Goal: Find contact information: Find contact information

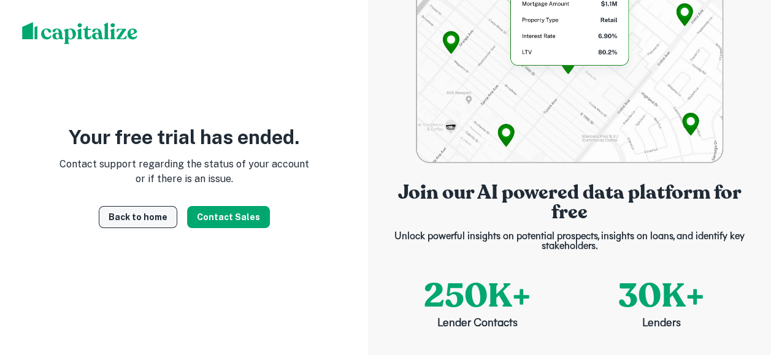
click at [142, 223] on link "Back to home" at bounding box center [138, 217] width 79 height 22
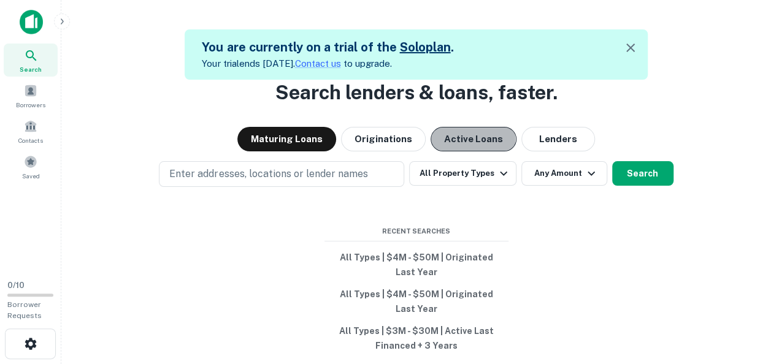
click at [467, 139] on button "Active Loans" at bounding box center [474, 139] width 86 height 25
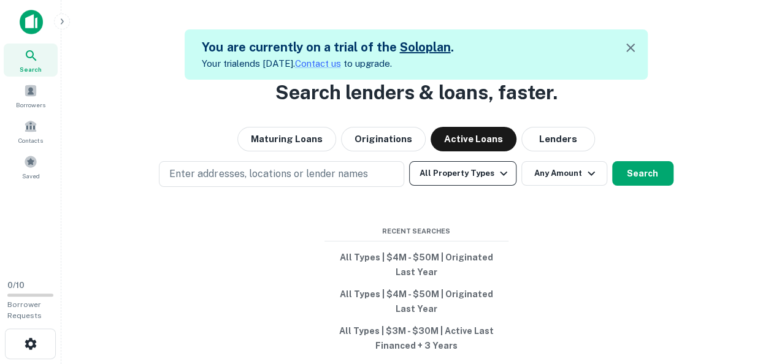
click at [496, 181] on button "All Property Types" at bounding box center [462, 173] width 107 height 25
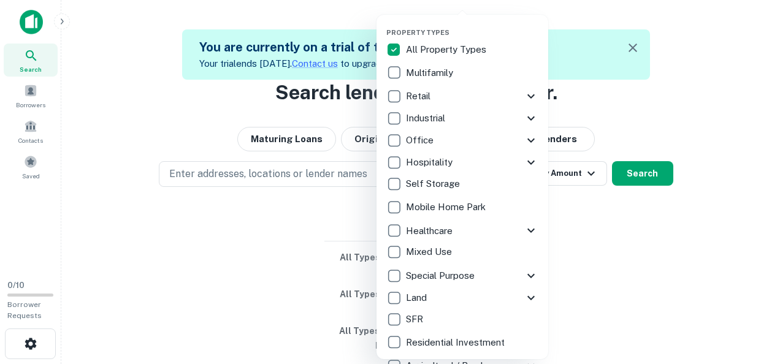
click at [589, 245] on div at bounding box center [390, 182] width 780 height 364
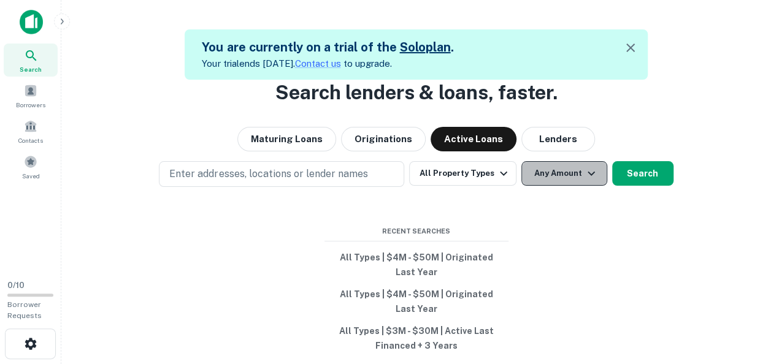
click at [567, 179] on button "Any Amount" at bounding box center [564, 173] width 86 height 25
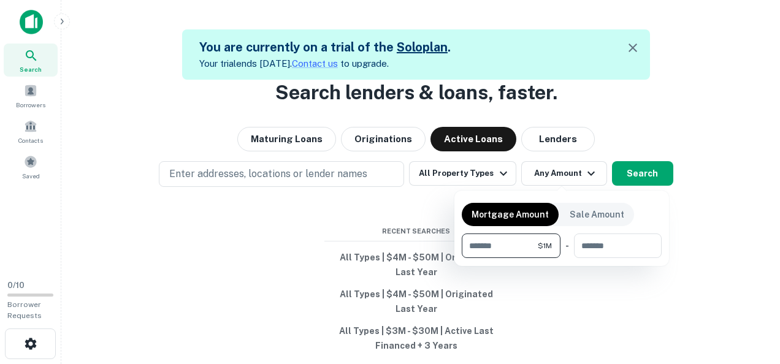
type input "*******"
click at [645, 167] on div at bounding box center [390, 182] width 780 height 364
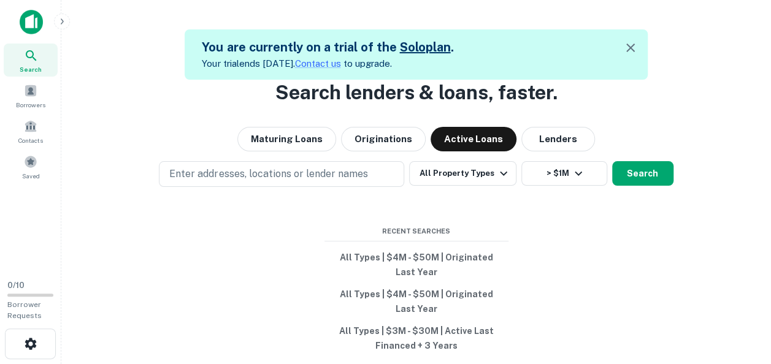
click at [645, 167] on button "Search" at bounding box center [642, 173] width 61 height 25
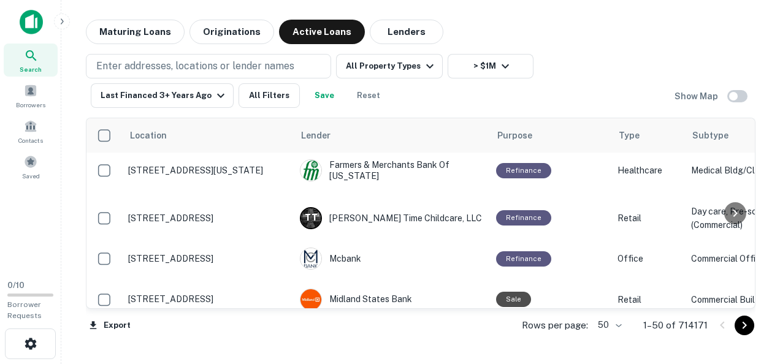
scroll to position [996, 0]
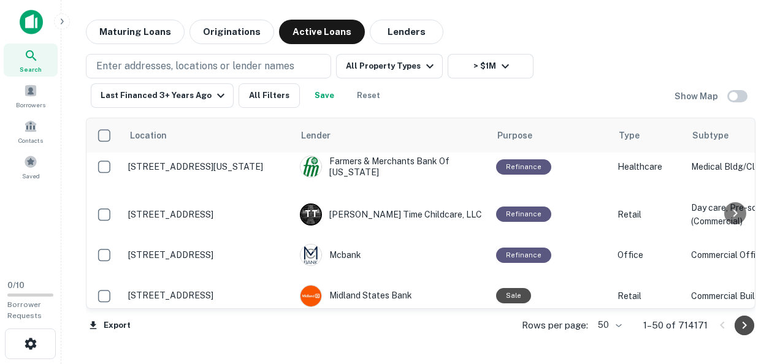
click at [739, 328] on icon "Go to next page" at bounding box center [744, 325] width 15 height 15
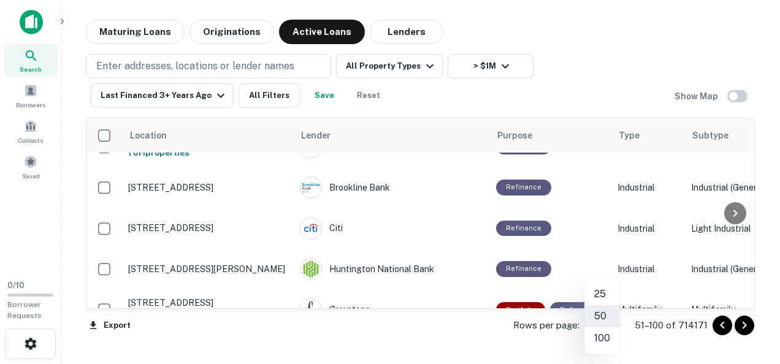
click at [609, 321] on body "Search Borrowers Contacts Saved 0 / 10 Borrower Requests Maturing Loans Origina…" at bounding box center [390, 182] width 780 height 364
click at [609, 330] on li "100" at bounding box center [603, 339] width 36 height 22
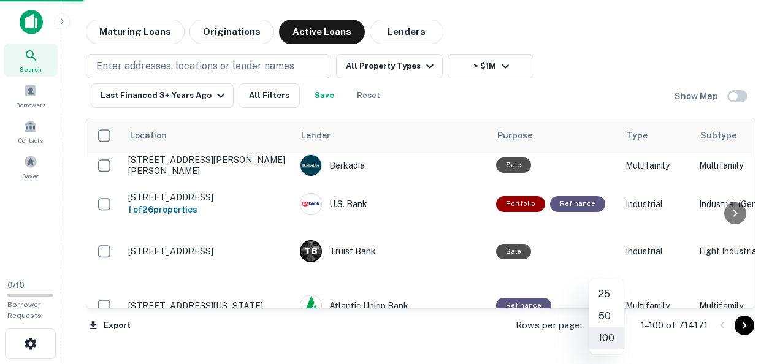
click at [615, 328] on body "Search Borrowers Contacts Saved 0 / 10 Borrower Requests Maturing Loans Origina…" at bounding box center [390, 182] width 780 height 364
click at [610, 341] on li "100" at bounding box center [607, 339] width 36 height 22
click at [746, 325] on icon "Go to next page" at bounding box center [745, 325] width 4 height 7
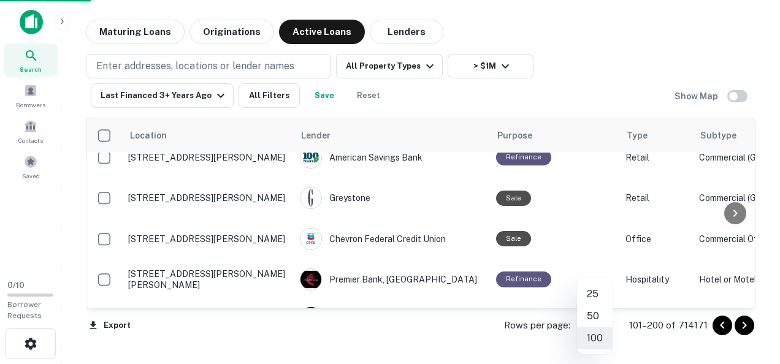
click at [603, 321] on body "Search Borrowers Contacts Saved 0 / 10 Borrower Requests Maturing Loans Origina…" at bounding box center [390, 182] width 780 height 364
click at [745, 326] on div at bounding box center [390, 182] width 780 height 364
click at [745, 326] on icon "Go to next page" at bounding box center [745, 325] width 4 height 7
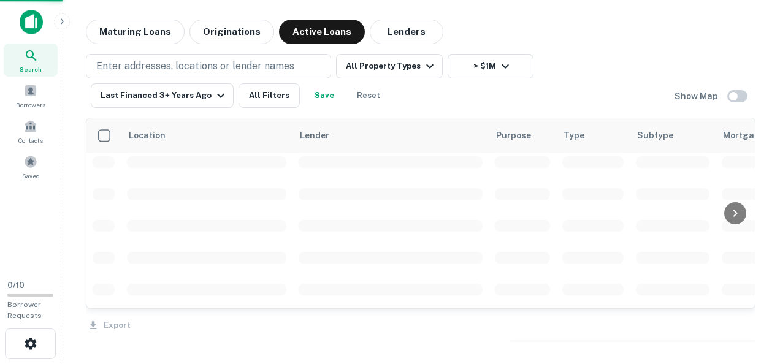
click at [745, 326] on div "Export" at bounding box center [421, 322] width 670 height 26
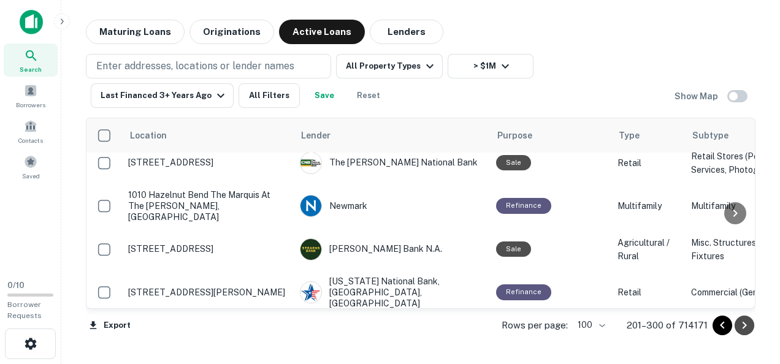
click at [745, 326] on icon "Go to next page" at bounding box center [745, 325] width 4 height 7
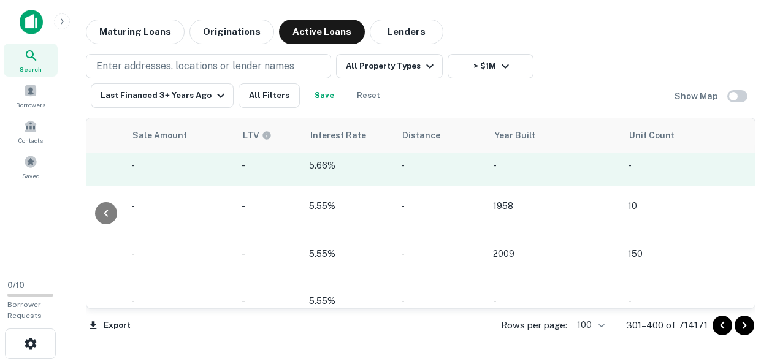
scroll to position [1043, 1368]
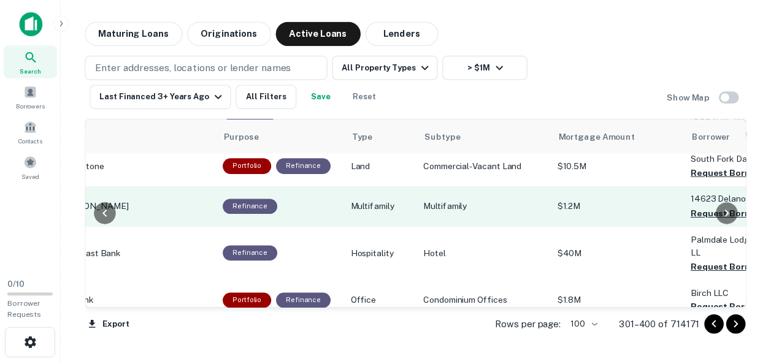
scroll to position [1043, 0]
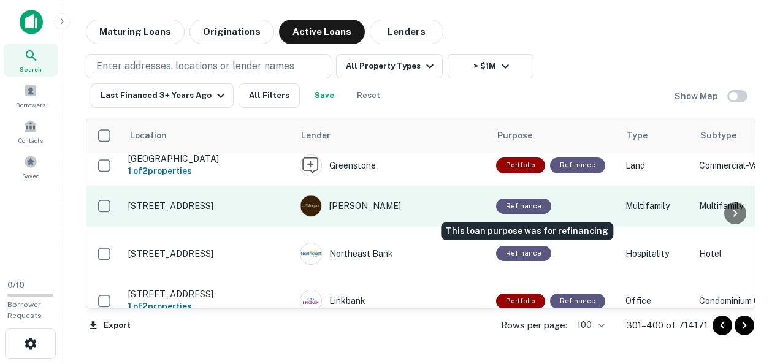
click at [520, 202] on div "Refinance" at bounding box center [523, 206] width 55 height 15
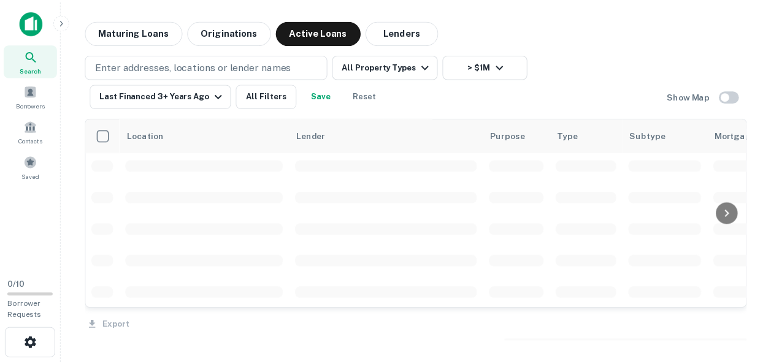
scroll to position [1043, 0]
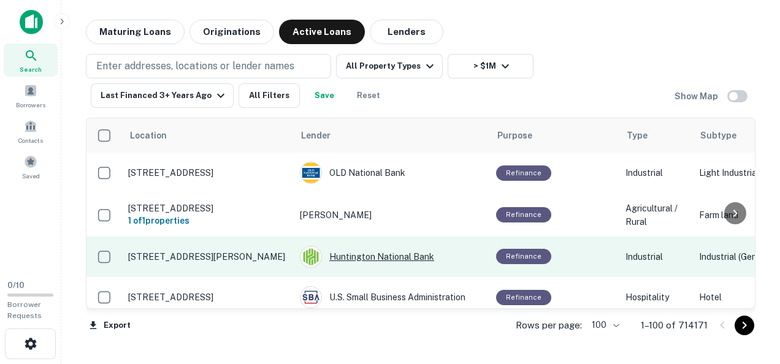
click at [382, 246] on div "Huntington National Bank" at bounding box center [392, 257] width 184 height 22
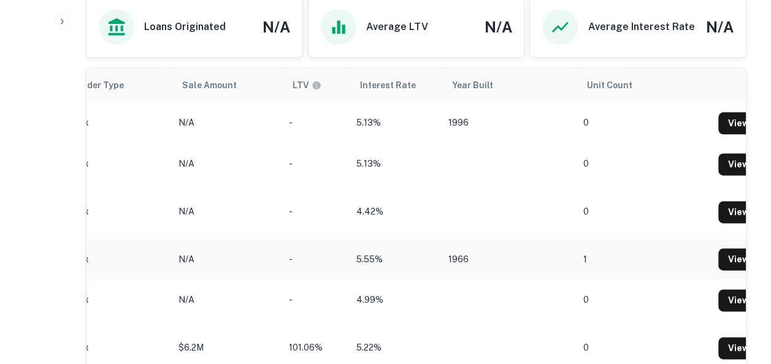
scroll to position [0, 1004]
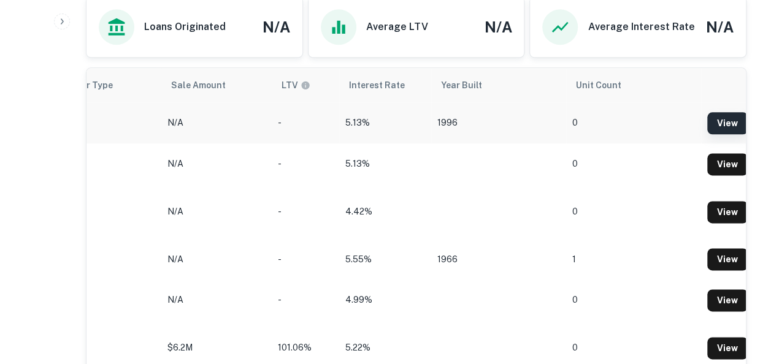
click at [715, 112] on link "View" at bounding box center [727, 123] width 40 height 22
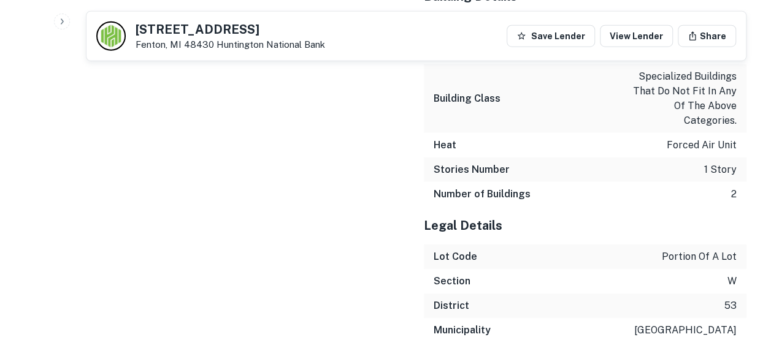
scroll to position [1588, 0]
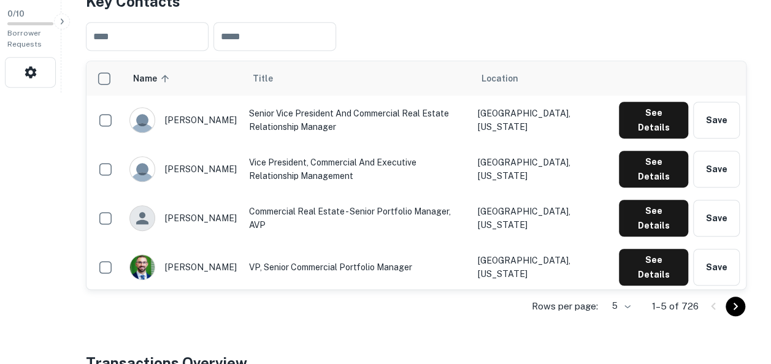
scroll to position [271, 0]
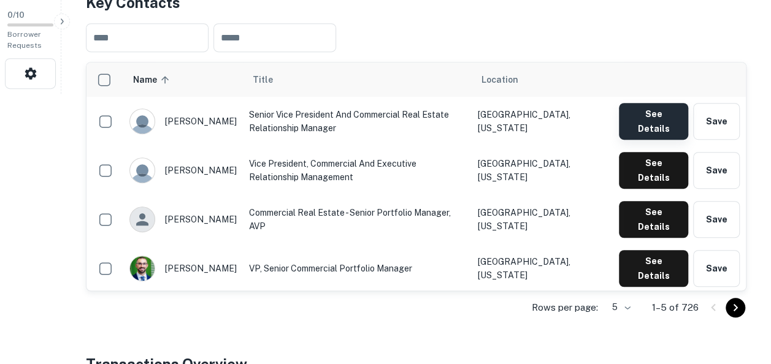
click at [650, 103] on button "See Details" at bounding box center [653, 121] width 69 height 37
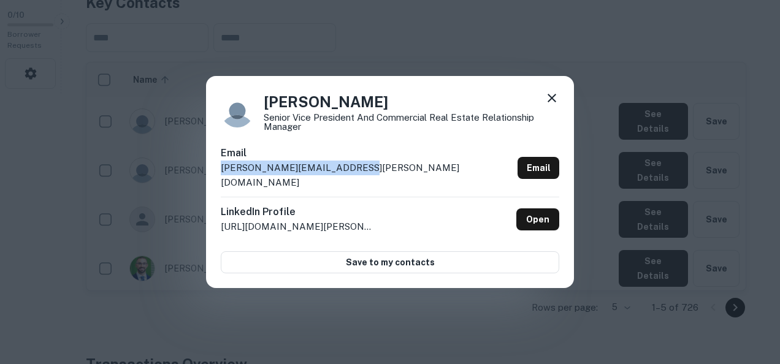
drag, startPoint x: 371, startPoint y: 179, endPoint x: 213, endPoint y: 180, distance: 158.3
click at [213, 180] on div "Scott Taylor Senior Vice President and Commercial Real Estate Relationship Mana…" at bounding box center [390, 182] width 368 height 212
copy p "scott.taylor@huntington.com"
click at [347, 316] on div "Scott Taylor Senior Vice President and Commercial Real Estate Relationship Mana…" at bounding box center [390, 182] width 780 height 364
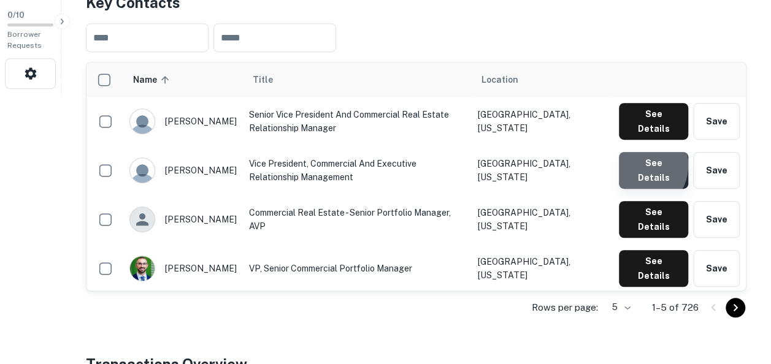
click at [639, 152] on button "See Details" at bounding box center [653, 170] width 69 height 37
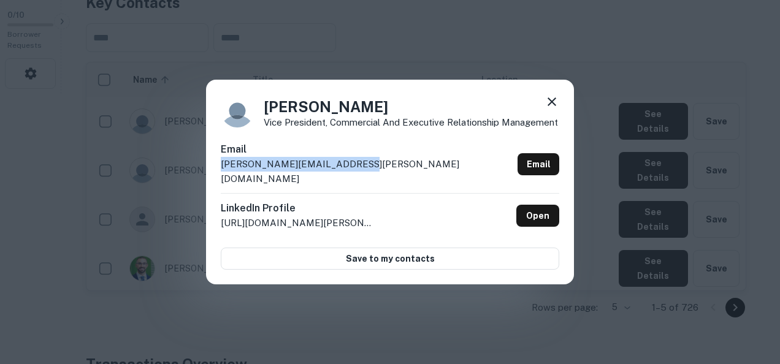
drag, startPoint x: 361, startPoint y: 163, endPoint x: 358, endPoint y: 169, distance: 7.2
click at [358, 169] on div "Email aaron.sporck@huntington.com Email" at bounding box center [390, 167] width 339 height 51
copy div "aaron.sporck@huntington.com"
click at [553, 283] on div "Aaron Sporck Vice President, Commercial and Executive Relationship Management E…" at bounding box center [390, 182] width 780 height 364
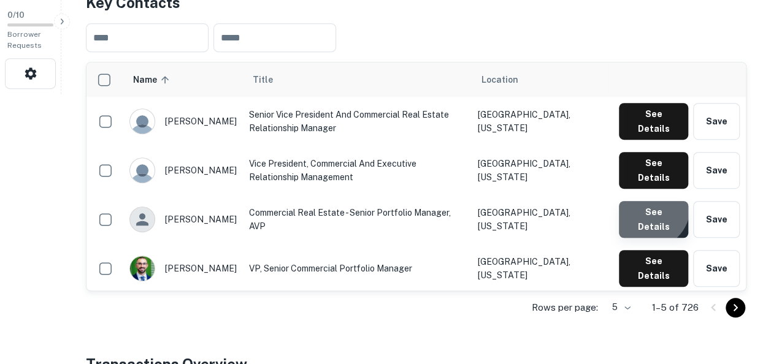
click at [650, 201] on button "See Details" at bounding box center [653, 219] width 69 height 37
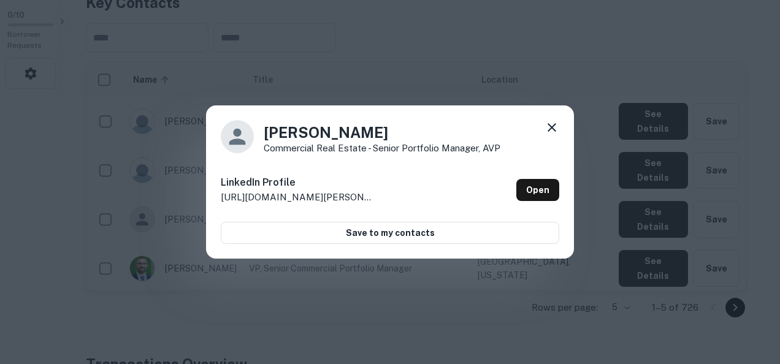
click at [628, 140] on div "AJ Giammaria Commercial Real Estate - Senior Portfolio Manager, AVP LinkedIn Pr…" at bounding box center [390, 182] width 780 height 364
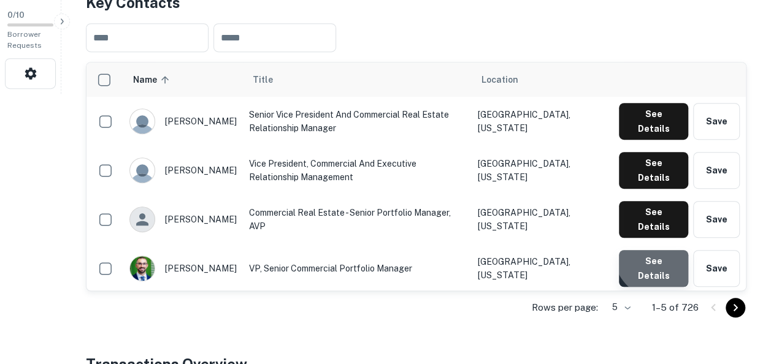
click at [659, 250] on button "See Details" at bounding box center [653, 268] width 69 height 37
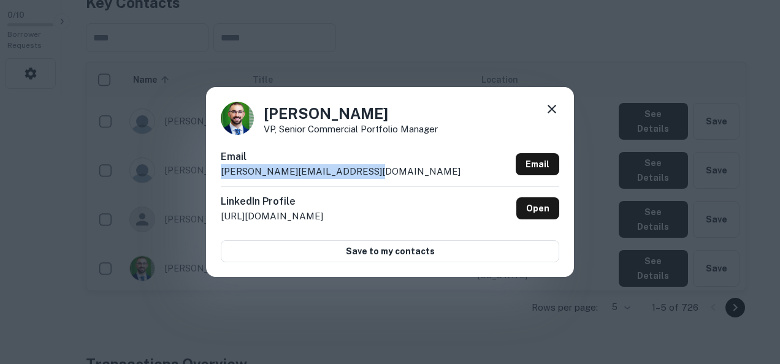
drag, startPoint x: 369, startPoint y: 172, endPoint x: 221, endPoint y: 185, distance: 148.5
click at [221, 185] on div "Email alexander.kich@huntington.com Email" at bounding box center [390, 168] width 339 height 37
copy p "alexander.kich@huntington.com"
click at [624, 124] on div "Alexander Kich VP, Senior Commercial Portfolio Manager Email alexander.kich@hun…" at bounding box center [390, 182] width 780 height 364
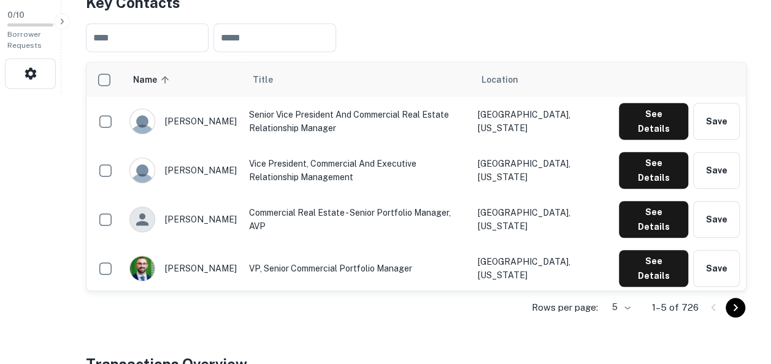
click at [647, 299] on button "See Details" at bounding box center [653, 317] width 69 height 37
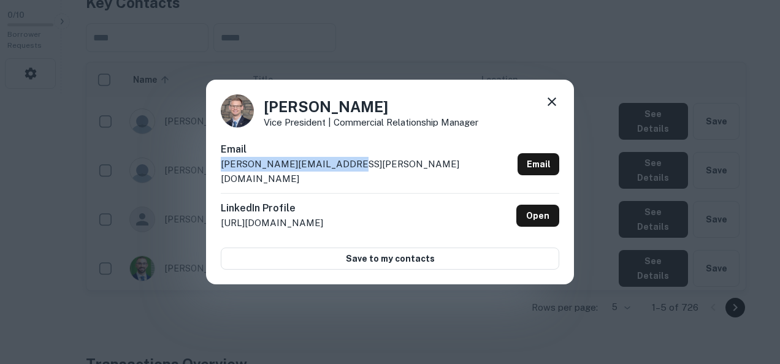
drag, startPoint x: 357, startPoint y: 166, endPoint x: 221, endPoint y: 175, distance: 136.6
click at [221, 175] on div "Email alex.wesaw@huntington.com Email" at bounding box center [390, 167] width 339 height 51
copy p "alex.wesaw@huntington.com"
click at [553, 306] on div "Alex Wesaw Vice President | Commercial Relationship Manager Email alex.wesaw@hu…" at bounding box center [390, 182] width 780 height 364
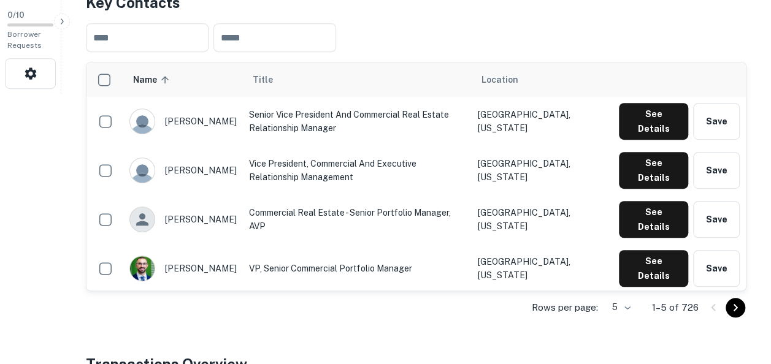
scroll to position [398, 0]
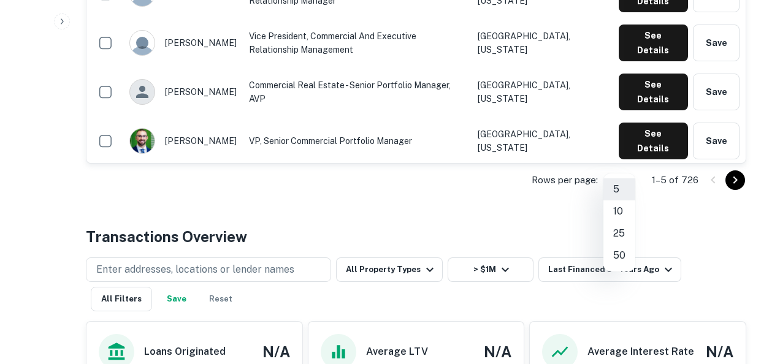
click at [617, 250] on li "50" at bounding box center [620, 256] width 32 height 22
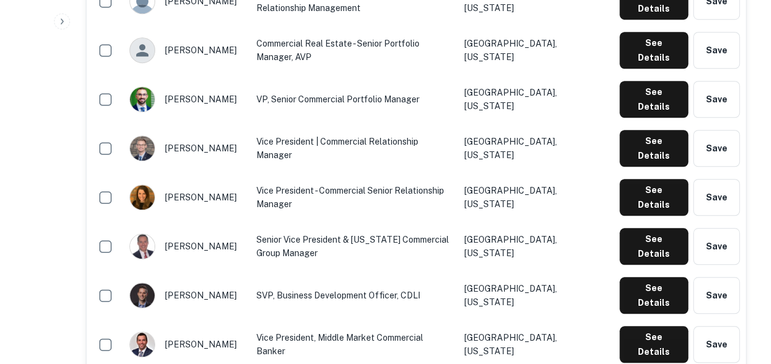
scroll to position [464, 0]
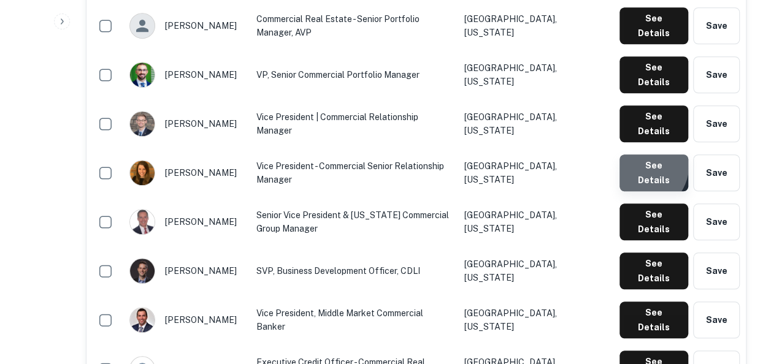
click at [642, 155] on button "See Details" at bounding box center [654, 173] width 69 height 37
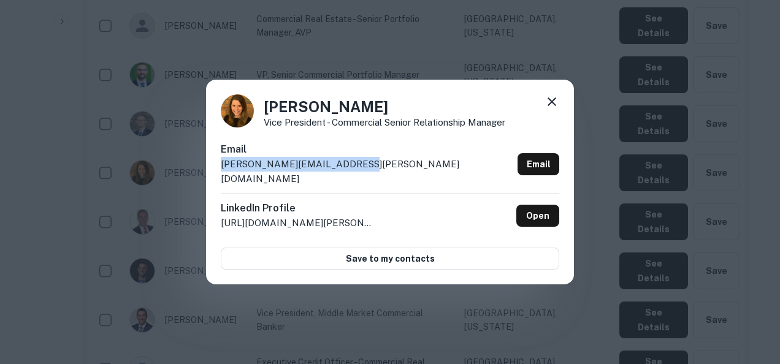
drag, startPoint x: 369, startPoint y: 171, endPoint x: 217, endPoint y: 179, distance: 153.0
click at [217, 179] on div "Andrea Roper Vice President - Commercial Senior Relationship Manager Email andr…" at bounding box center [390, 182] width 368 height 205
copy p "andrea.roper@huntington.com"
click at [487, 321] on div "Andrea Roper Vice President - Commercial Senior Relationship Manager Email andr…" at bounding box center [390, 182] width 780 height 364
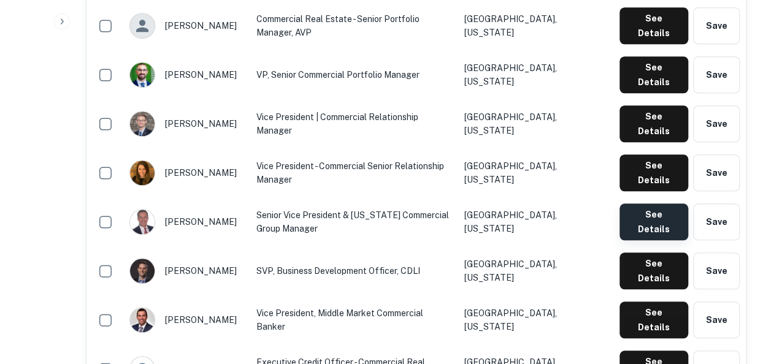
click at [645, 204] on button "See Details" at bounding box center [654, 222] width 69 height 37
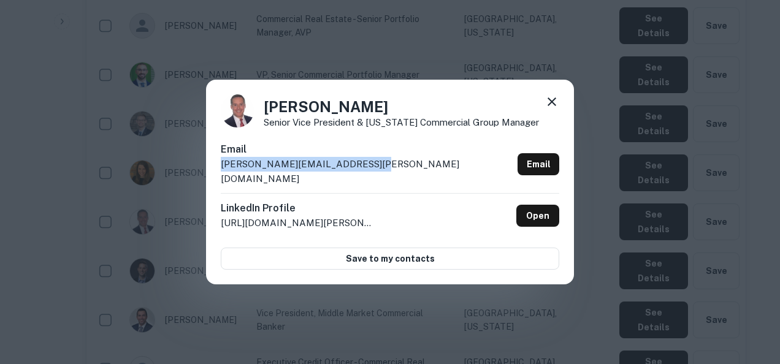
drag, startPoint x: 373, startPoint y: 171, endPoint x: 220, endPoint y: 174, distance: 153.4
click at [220, 174] on div "Andrew Cardimen Senior Vice President & Indiana Commercial Group Manager Email …" at bounding box center [390, 182] width 368 height 205
copy p "andrew.cardimen@huntington.com"
click at [431, 300] on div "Andrew Cardimen Senior Vice President & Indiana Commercial Group Manager Email …" at bounding box center [390, 182] width 780 height 364
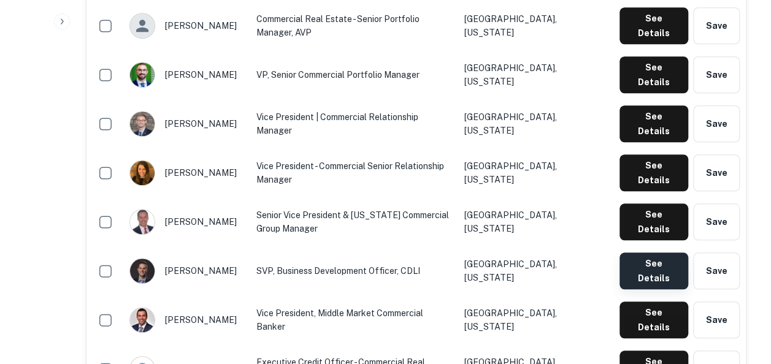
click at [664, 253] on button "See Details" at bounding box center [654, 271] width 69 height 37
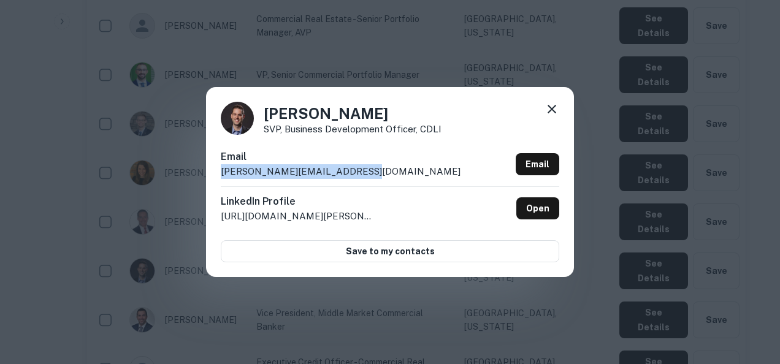
drag, startPoint x: 379, startPoint y: 172, endPoint x: 220, endPoint y: 173, distance: 158.9
click at [220, 173] on div "Andrew Hugger SVP, Business Development Officer, CDLI Email andrew.hugger@hunti…" at bounding box center [390, 182] width 368 height 190
copy p "andrew.hugger@huntington.com"
click at [550, 108] on icon at bounding box center [552, 109] width 9 height 9
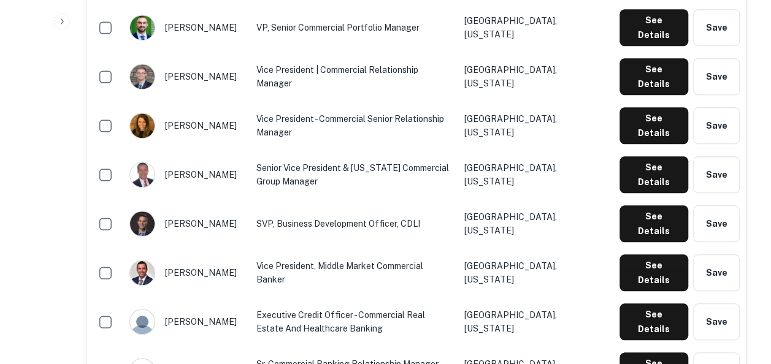
scroll to position [514, 0]
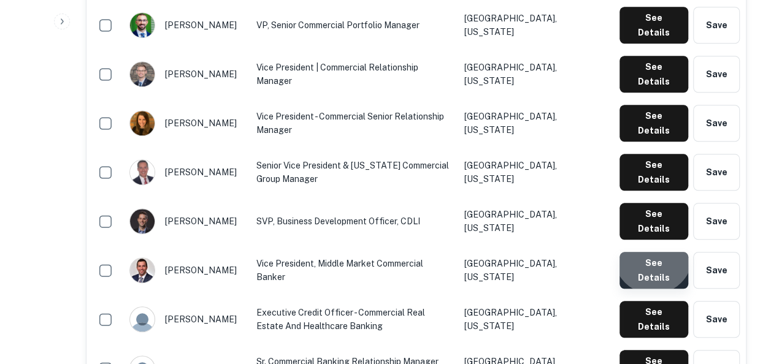
click at [655, 252] on button "See Details" at bounding box center [654, 270] width 69 height 37
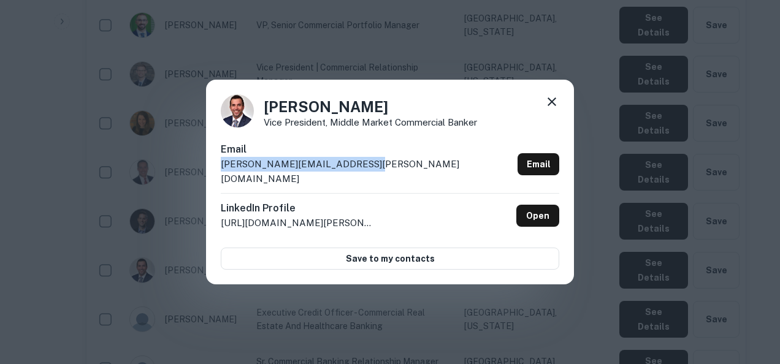
drag, startPoint x: 361, startPoint y: 169, endPoint x: 220, endPoint y: 174, distance: 141.2
click at [220, 174] on div "Andrew Lerette Vice President, Middle Market Commercial Banker Email andrew.ler…" at bounding box center [390, 182] width 368 height 205
copy p "andrew.lerette@huntington.com"
click at [490, 321] on div "Andrew Lerette Vice President, Middle Market Commercial Banker Email andrew.ler…" at bounding box center [390, 182] width 780 height 364
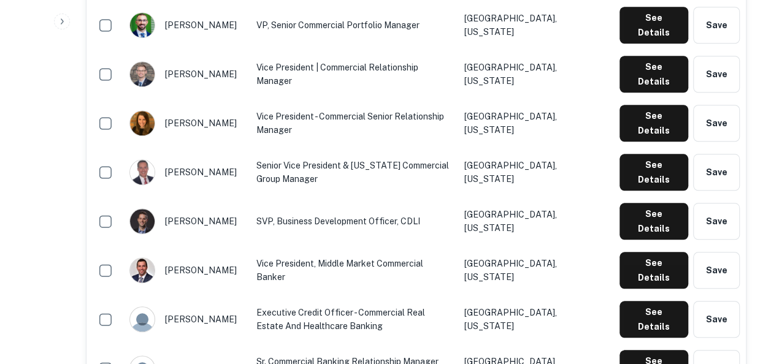
click at [634, 295] on td "See Details Save" at bounding box center [680, 319] width 133 height 49
click at [639, 301] on button "See Details" at bounding box center [654, 319] width 69 height 37
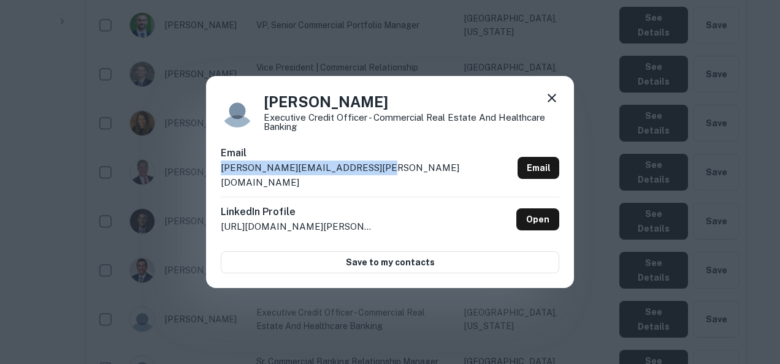
drag, startPoint x: 392, startPoint y: 172, endPoint x: 221, endPoint y: 179, distance: 171.3
click at [221, 179] on div "Email andrew.romanosky@huntington.com Email" at bounding box center [390, 171] width 339 height 51
copy p "andrew.romanosky@huntington.com"
click at [436, 357] on div "Andrew Romanosky Executive Credit Officer - Commercial Real Estate and Healthca…" at bounding box center [390, 182] width 780 height 364
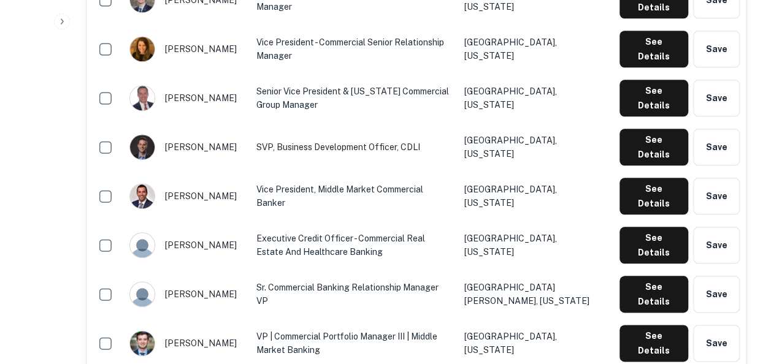
scroll to position [589, 0]
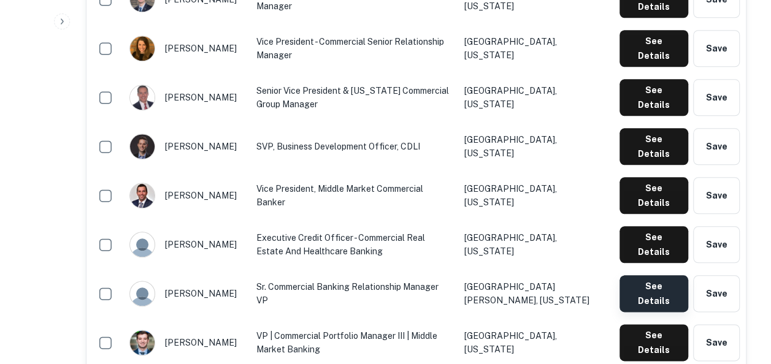
click at [652, 275] on button "See Details" at bounding box center [654, 293] width 69 height 37
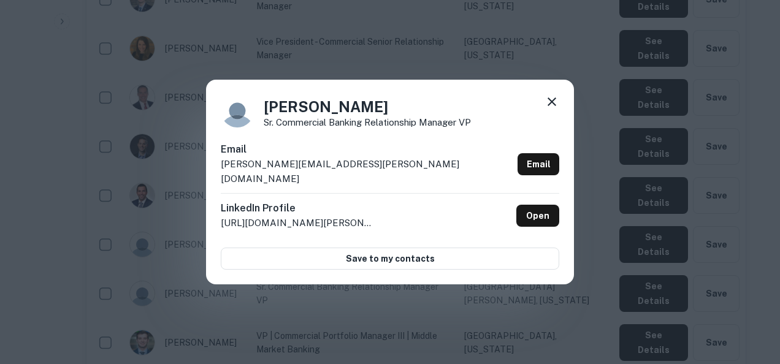
click at [372, 169] on div "Email andrew.tylka@huntington.com Email" at bounding box center [390, 167] width 339 height 51
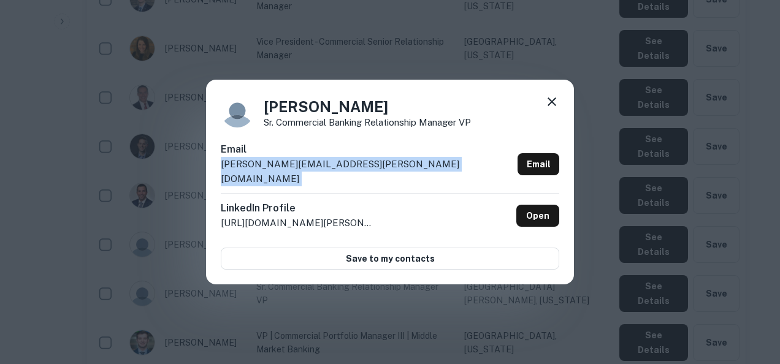
drag, startPoint x: 372, startPoint y: 169, endPoint x: 221, endPoint y: 178, distance: 150.6
click at [221, 178] on div "Email andrew.tylka@huntington.com Email" at bounding box center [390, 167] width 339 height 51
click at [550, 109] on icon at bounding box center [552, 101] width 15 height 15
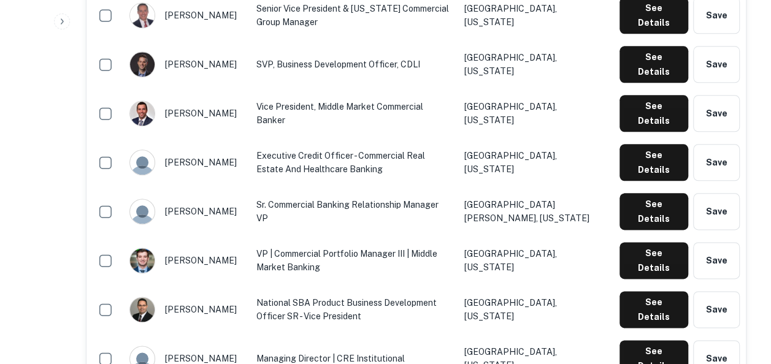
scroll to position [672, 0]
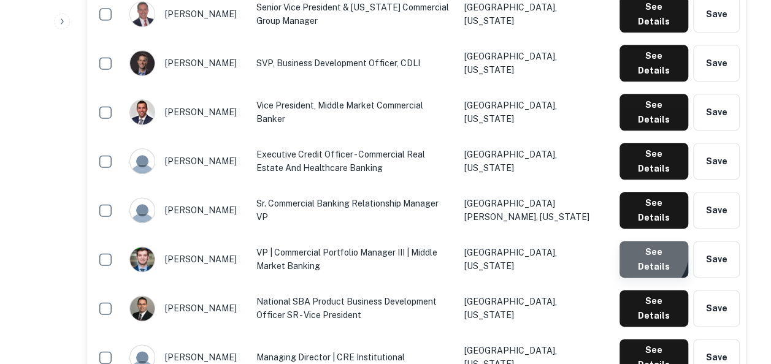
click at [643, 241] on button "See Details" at bounding box center [654, 259] width 69 height 37
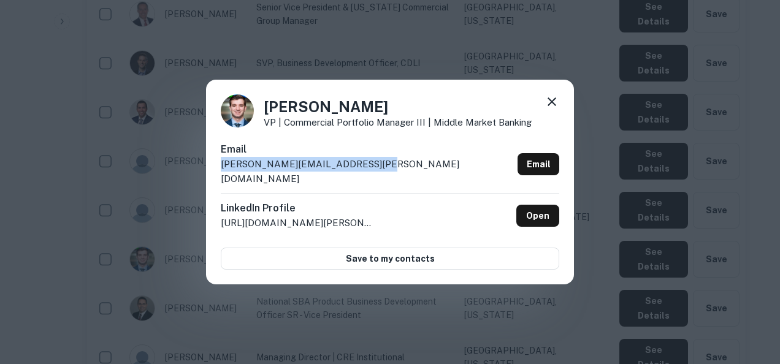
drag, startPoint x: 383, startPoint y: 167, endPoint x: 204, endPoint y: 177, distance: 179.4
click at [204, 177] on div "Anthony Munaco VP | Commercial Portfolio Manager III | Middle Market Banking Em…" at bounding box center [390, 182] width 780 height 364
click at [555, 108] on icon at bounding box center [552, 101] width 15 height 15
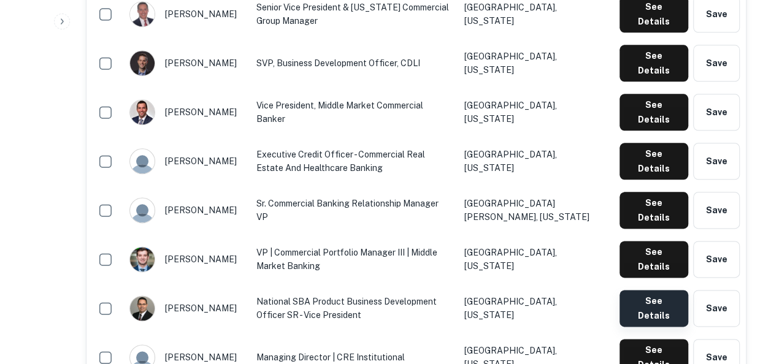
click at [643, 290] on button "See Details" at bounding box center [654, 308] width 69 height 37
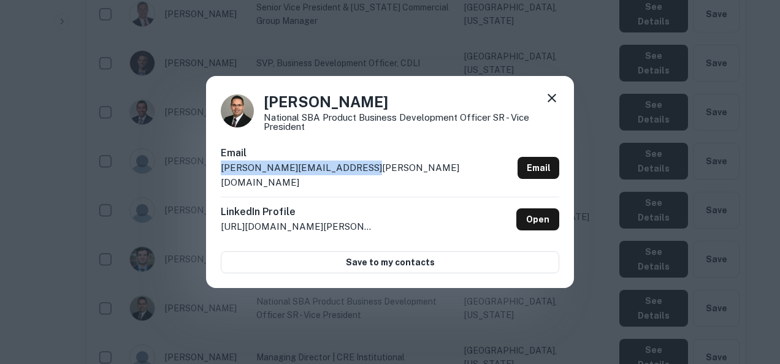
drag, startPoint x: 361, startPoint y: 174, endPoint x: 203, endPoint y: 177, distance: 158.3
click at [203, 177] on div "Anthony Velez National SBA Product Business Development Officer SR - Vice Presi…" at bounding box center [390, 182] width 780 height 364
click at [347, 334] on div "Anthony Velez National SBA Product Business Development Officer SR - Vice Presi…" at bounding box center [390, 182] width 780 height 364
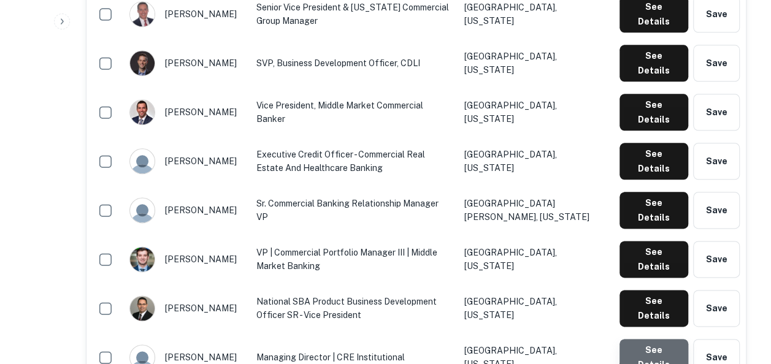
click at [667, 339] on button "See Details" at bounding box center [654, 357] width 69 height 37
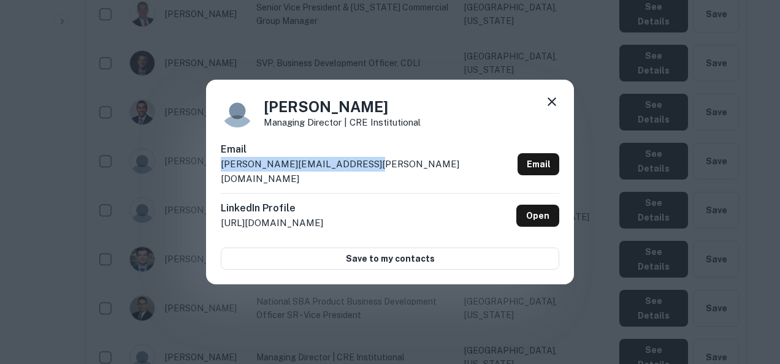
drag, startPoint x: 361, startPoint y: 171, endPoint x: 218, endPoint y: 174, distance: 142.4
click at [218, 174] on div "Artis Arnold Managing Director | CRE Institutional Email artis.a.arnold@hunting…" at bounding box center [390, 182] width 368 height 205
click at [356, 296] on div "Artis Arnold Managing Director | CRE Institutional Email artis.a.arnold@hunting…" at bounding box center [390, 182] width 780 height 364
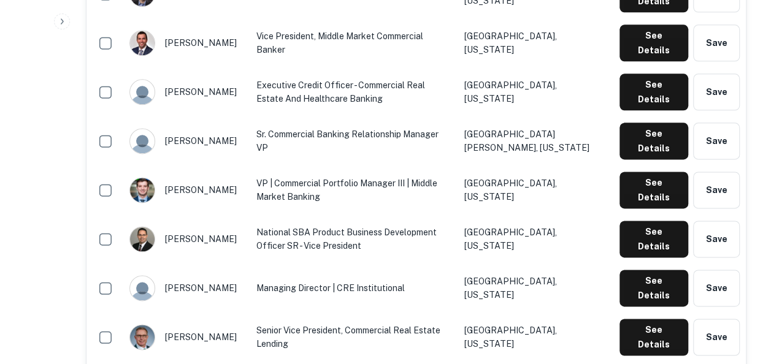
scroll to position [747, 0]
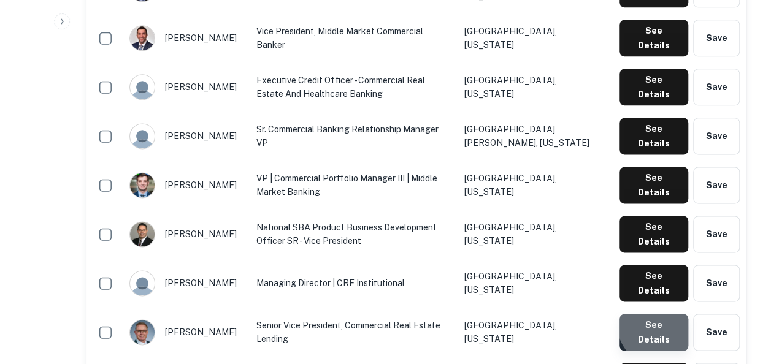
click at [660, 314] on button "See Details" at bounding box center [654, 332] width 69 height 37
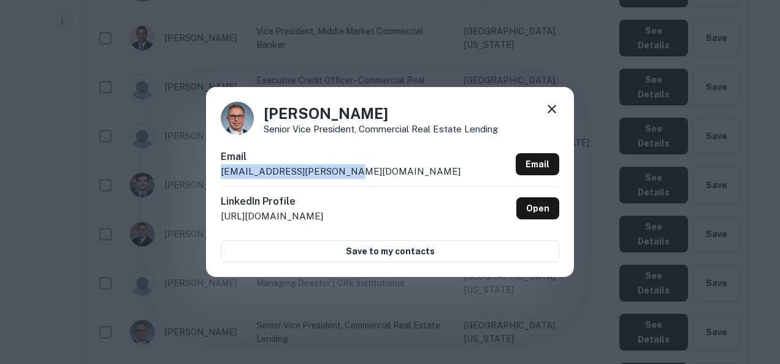
drag, startPoint x: 348, startPoint y: 173, endPoint x: 218, endPoint y: 175, distance: 130.7
click at [218, 175] on div "Bill McGee Senior Vice President, Commercial Real Estate Lending Email bill.mcg…" at bounding box center [390, 182] width 368 height 190
click at [553, 105] on icon at bounding box center [552, 109] width 15 height 15
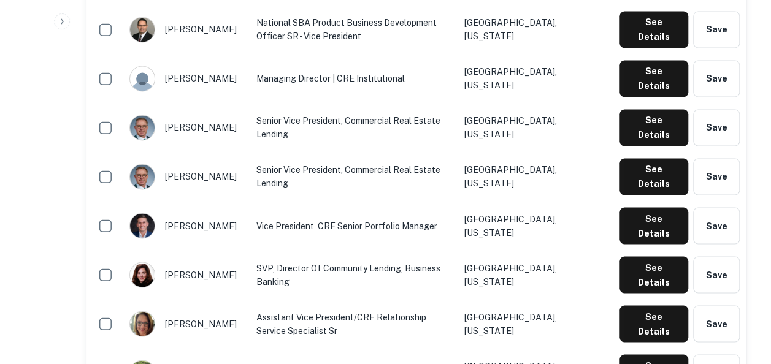
scroll to position [952, 0]
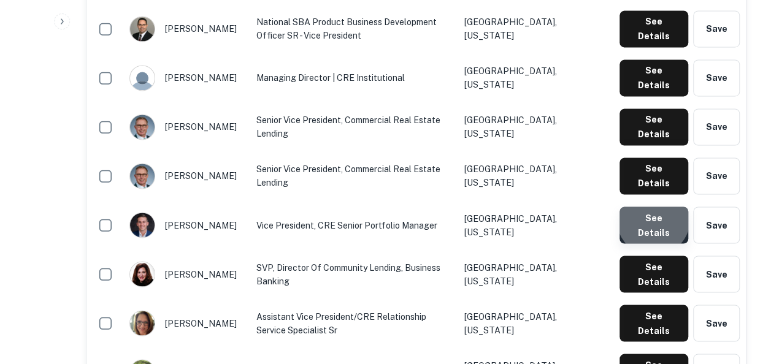
click at [655, 207] on button "See Details" at bounding box center [654, 225] width 69 height 37
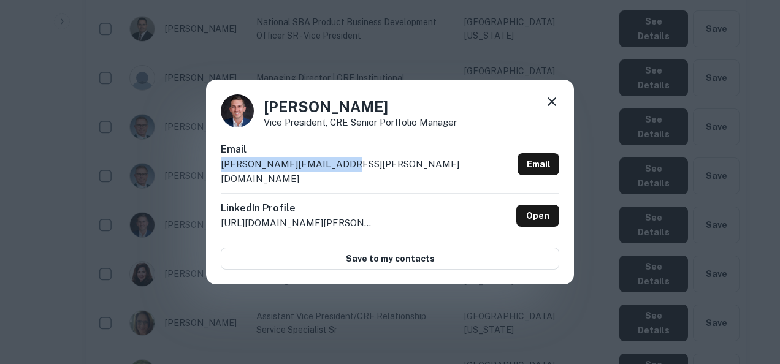
drag, startPoint x: 353, startPoint y: 172, endPoint x: 218, endPoint y: 175, distance: 135.0
click at [218, 175] on div "Bob Dolan Vice President, CRE Senior Portfolio Manager Email bob.dolan@huntingt…" at bounding box center [390, 182] width 368 height 205
click at [552, 108] on icon at bounding box center [552, 101] width 15 height 15
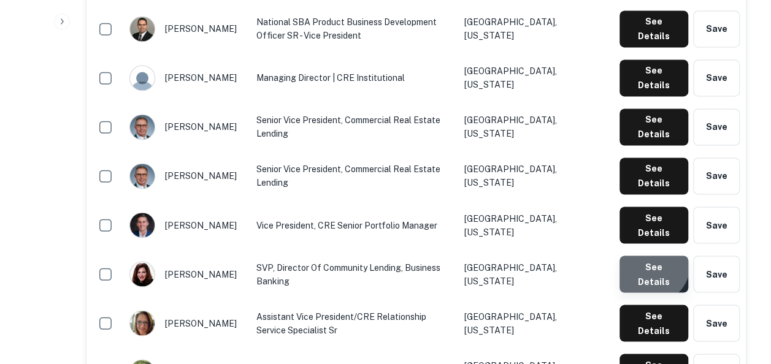
click at [652, 256] on button "See Details" at bounding box center [654, 274] width 69 height 37
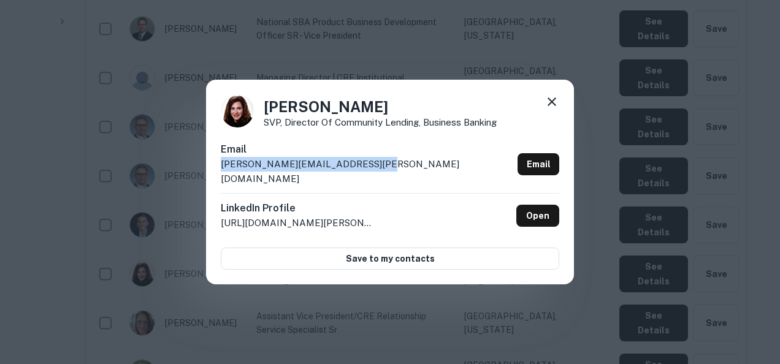
drag, startPoint x: 367, startPoint y: 173, endPoint x: 217, endPoint y: 182, distance: 150.0
click at [217, 182] on div "Carrie Rosenfelt SVP, Director of Community Lending, Business Banking Email car…" at bounding box center [390, 182] width 368 height 205
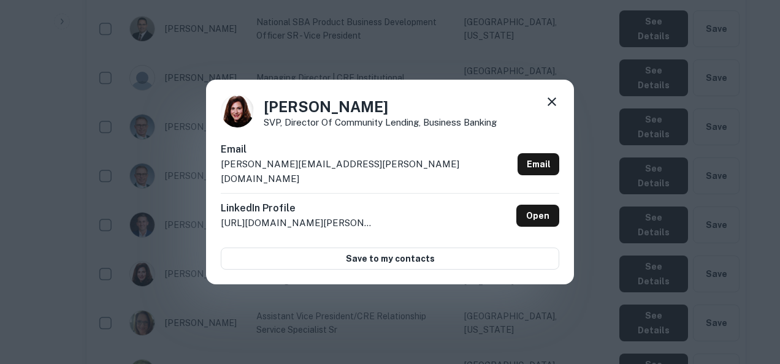
click at [333, 320] on div "Carrie Rosenfelt SVP, Director of Community Lending, Business Banking Email car…" at bounding box center [390, 182] width 780 height 364
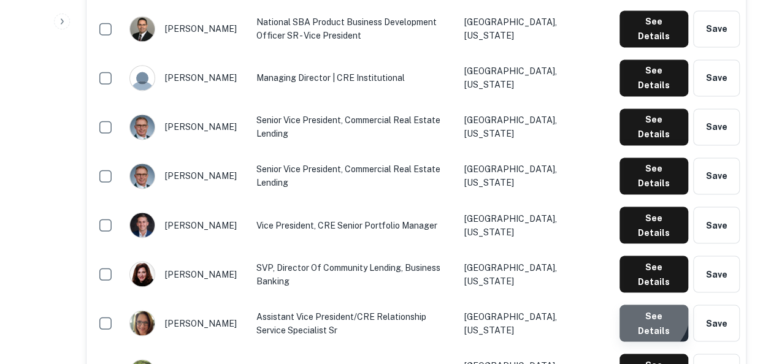
click at [642, 305] on button "See Details" at bounding box center [654, 323] width 69 height 37
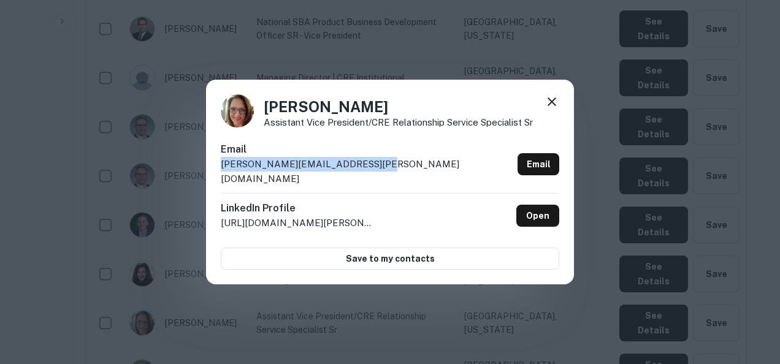
drag, startPoint x: 366, startPoint y: 169, endPoint x: 216, endPoint y: 172, distance: 149.7
click at [216, 172] on div "Cheryl Linhart Assistant Vice President/CRE Relationship Service Specialist Sr …" at bounding box center [390, 182] width 368 height 205
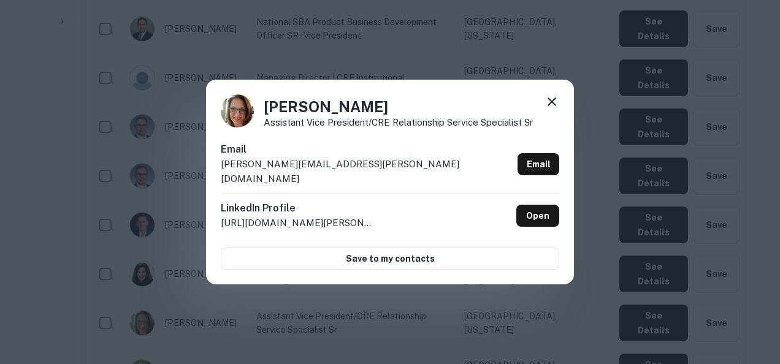
click at [451, 333] on div "Cheryl Linhart Assistant Vice President/CRE Relationship Service Specialist Sr …" at bounding box center [390, 182] width 780 height 364
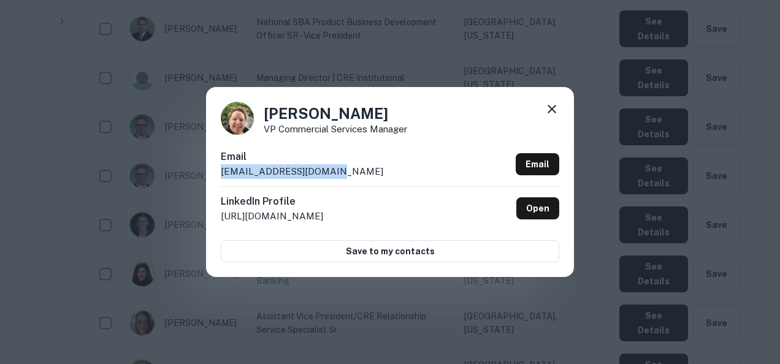
drag, startPoint x: 348, startPoint y: 176, endPoint x: 220, endPoint y: 176, distance: 127.6
click at [220, 176] on div "Chris Rauch VP Commercial Services Manager Email crauch@pace-equity.com Email L…" at bounding box center [390, 182] width 368 height 190
click at [439, 269] on div "Chris Rauch VP Commercial Services Manager Email crauch@pace-equity.com Email L…" at bounding box center [390, 182] width 368 height 190
click at [552, 107] on icon at bounding box center [552, 109] width 15 height 15
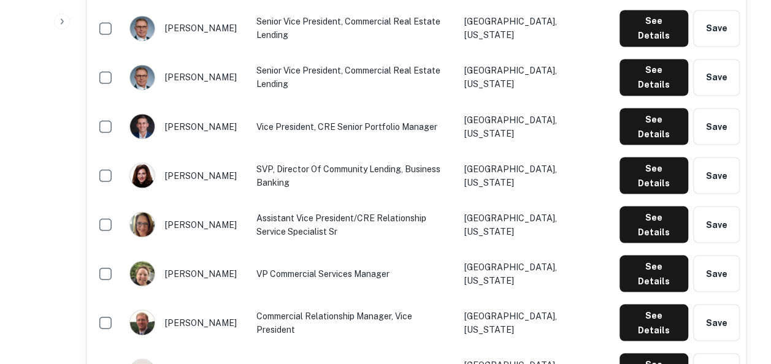
scroll to position [1052, 0]
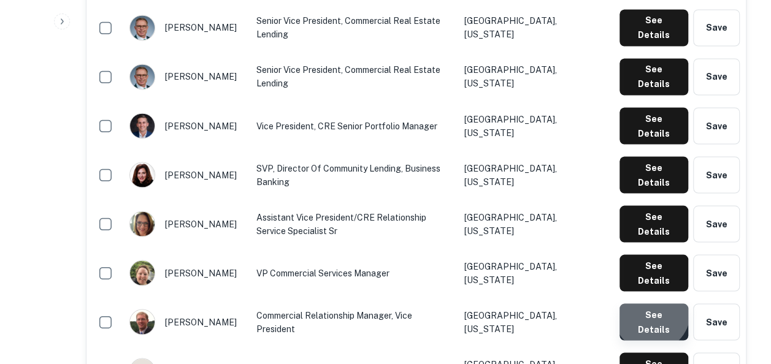
click at [653, 304] on button "See Details" at bounding box center [654, 322] width 69 height 37
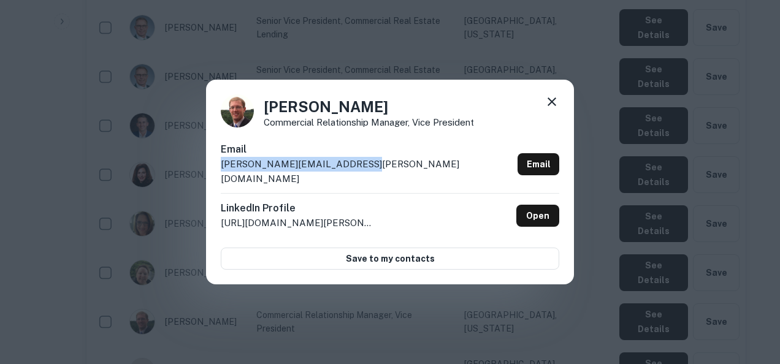
drag, startPoint x: 356, startPoint y: 169, endPoint x: 217, endPoint y: 182, distance: 139.2
click at [217, 182] on div "Christopher Carroll Commercial Relationship Manager, Vice President Email chris…" at bounding box center [390, 182] width 368 height 205
click at [552, 106] on icon at bounding box center [552, 102] width 9 height 9
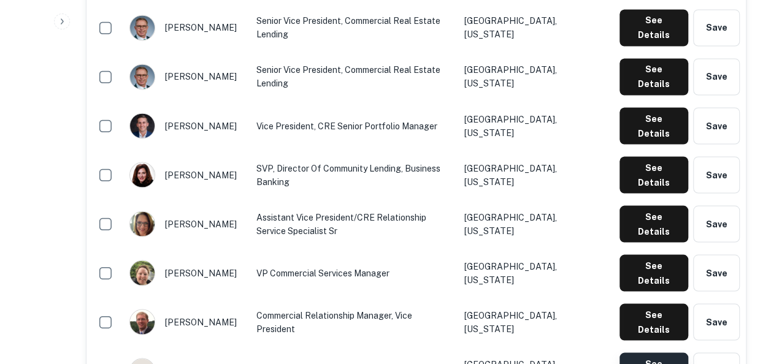
click at [660, 353] on button "See Details" at bounding box center [654, 371] width 69 height 37
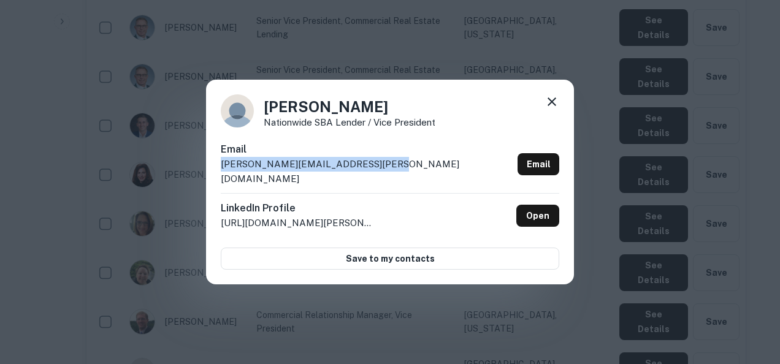
drag, startPoint x: 387, startPoint y: 174, endPoint x: 205, endPoint y: 174, distance: 182.2
click at [205, 174] on div "Chris Wallace Nationwide SBA Lender / Vice President Email chris.wallace@oconee…" at bounding box center [390, 182] width 780 height 364
click at [550, 109] on icon at bounding box center [552, 101] width 15 height 15
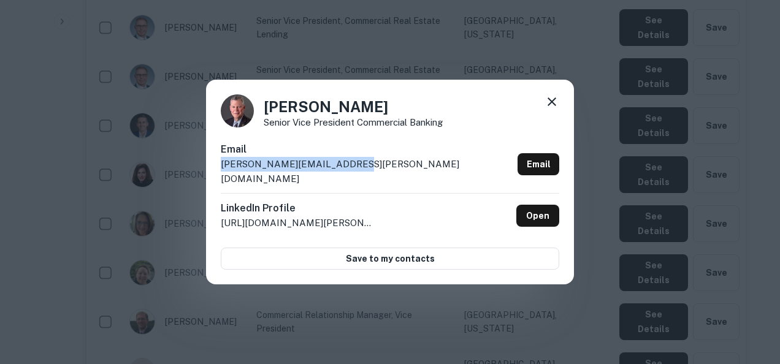
drag, startPoint x: 351, startPoint y: 171, endPoint x: 218, endPoint y: 181, distance: 132.9
click at [218, 181] on div "Craig Reker Senior Vice President Commercial Banking Email craig.reker@huntingt…" at bounding box center [390, 182] width 368 height 205
click at [583, 240] on div "Craig Reker Senior Vice President Commercial Banking Email craig.reker@huntingt…" at bounding box center [390, 182] width 780 height 364
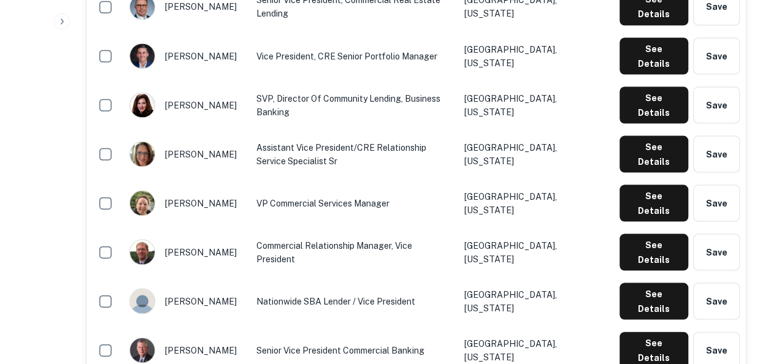
scroll to position [1134, 0]
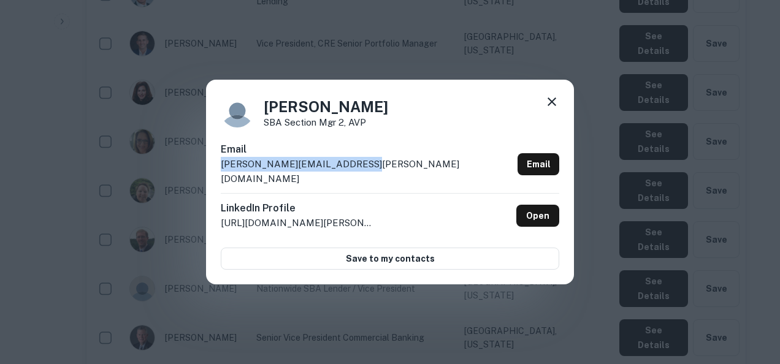
drag, startPoint x: 355, startPoint y: 166, endPoint x: 205, endPoint y: 184, distance: 151.4
click at [205, 184] on div "Curtis Reed SBA Section Mgr 2, AVP Email curtis.j.reed@huntington.com Email Lin…" at bounding box center [390, 182] width 780 height 364
click at [555, 109] on icon at bounding box center [552, 101] width 15 height 15
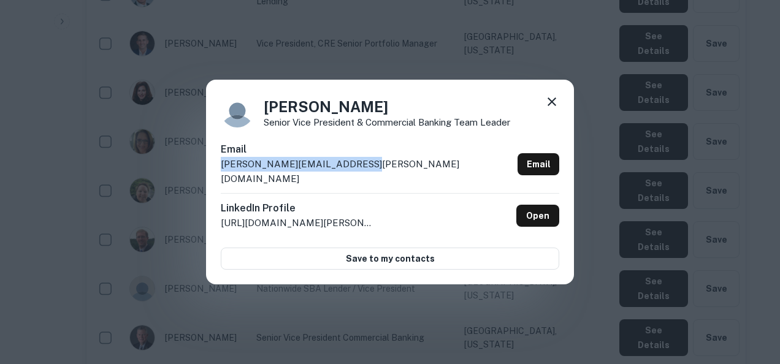
drag, startPoint x: 366, startPoint y: 172, endPoint x: 218, endPoint y: 173, distance: 147.9
click at [218, 173] on div "Dan Erlandson Senior Vice President & Commercial Banking Team Leader Email dan.…" at bounding box center [390, 182] width 368 height 205
click at [625, 283] on div "Dan Erlandson Senior Vice President & Commercial Banking Team Leader Email dan.…" at bounding box center [390, 182] width 780 height 364
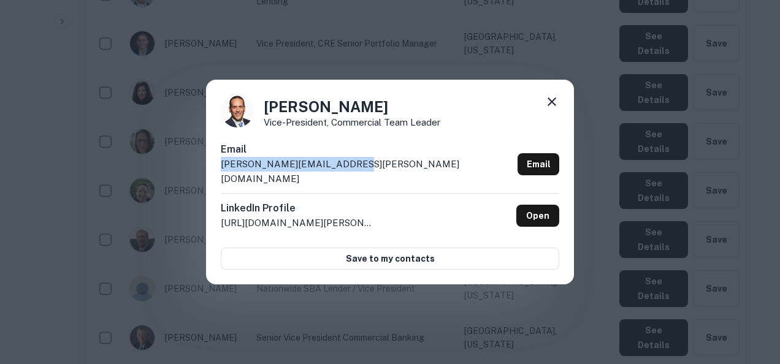
drag, startPoint x: 351, startPoint y: 174, endPoint x: 221, endPoint y: 177, distance: 130.1
click at [221, 177] on div "Email daniel.toma@huntington.com Email" at bounding box center [390, 167] width 339 height 51
click at [591, 279] on div "Daniel Toma Vice-President, Commercial Team Leader Email daniel.toma@huntington…" at bounding box center [390, 182] width 780 height 364
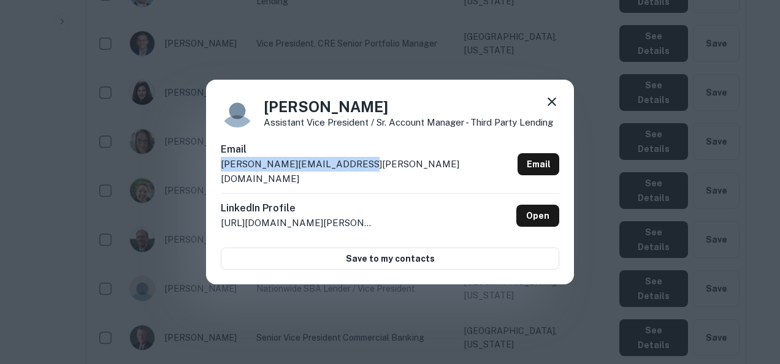
drag, startPoint x: 372, startPoint y: 169, endPoint x: 213, endPoint y: 183, distance: 159.5
click at [213, 183] on div "Dave Earnest Assistant Vice President / Sr. Account Manager - Third Party Lendi…" at bounding box center [390, 182] width 368 height 205
click at [515, 320] on div "Dave Earnest Assistant Vice President / Sr. Account Manager - Third Party Lendi…" at bounding box center [390, 182] width 780 height 364
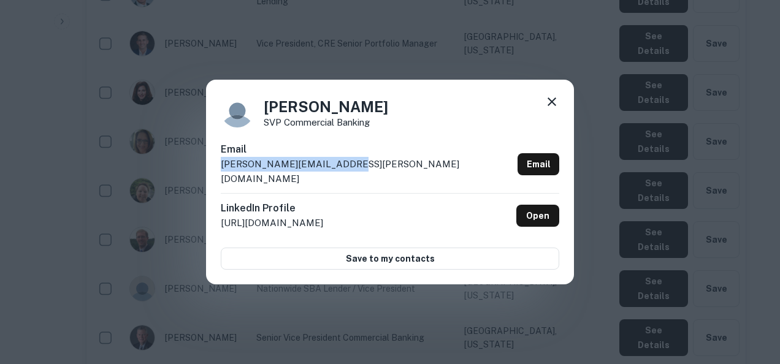
drag, startPoint x: 342, startPoint y: 174, endPoint x: 216, endPoint y: 179, distance: 126.5
click at [216, 179] on div "David Izzo SVP Commercial Banking Email david.izzo@huntington.com Email LinkedI…" at bounding box center [390, 182] width 368 height 205
click at [550, 106] on icon at bounding box center [552, 102] width 9 height 9
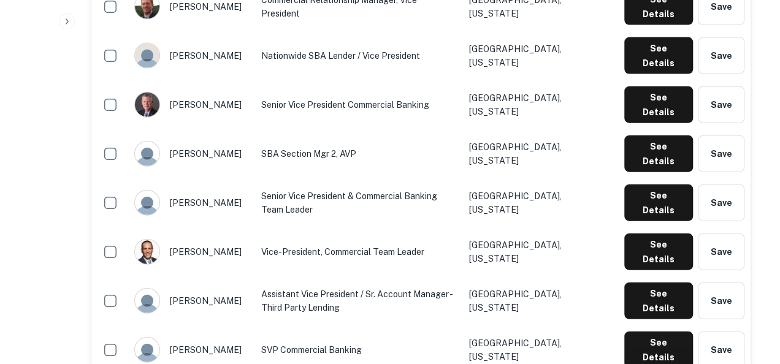
scroll to position [1368, 0]
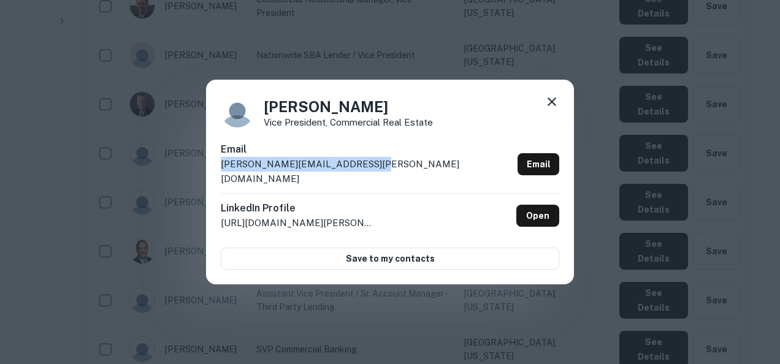
drag, startPoint x: 369, startPoint y: 173, endPoint x: 198, endPoint y: 179, distance: 171.9
click at [198, 179] on div "David Onuscheck Vice President, Commercial Real Estate Email david.onuscheck@hu…" at bounding box center [390, 182] width 780 height 364
click at [554, 105] on icon at bounding box center [552, 101] width 15 height 15
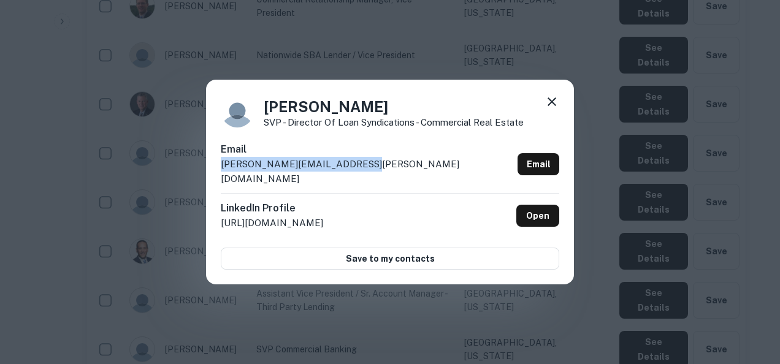
drag, startPoint x: 363, startPoint y: 170, endPoint x: 218, endPoint y: 179, distance: 145.1
click at [218, 179] on div "David Stiller SVP - Director of Loan Syndications - Commercial Real Estate Emai…" at bounding box center [390, 182] width 368 height 205
